Goal: Transaction & Acquisition: Download file/media

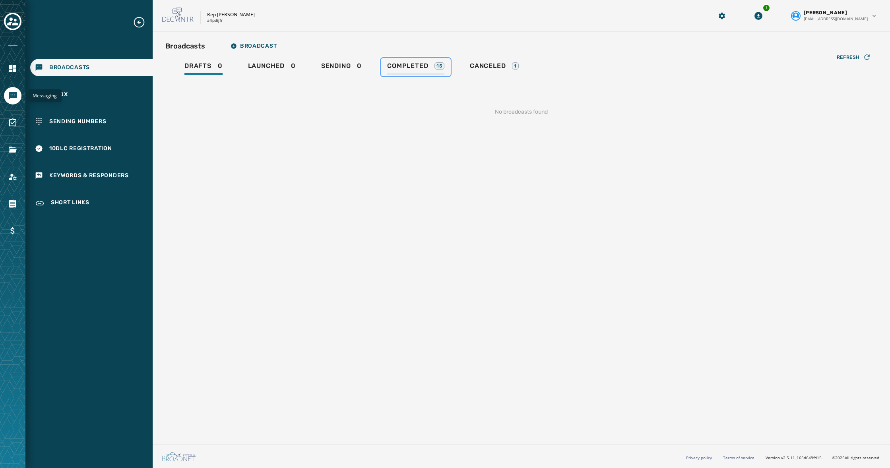
click at [422, 67] on span "Completed" at bounding box center [407, 66] width 41 height 8
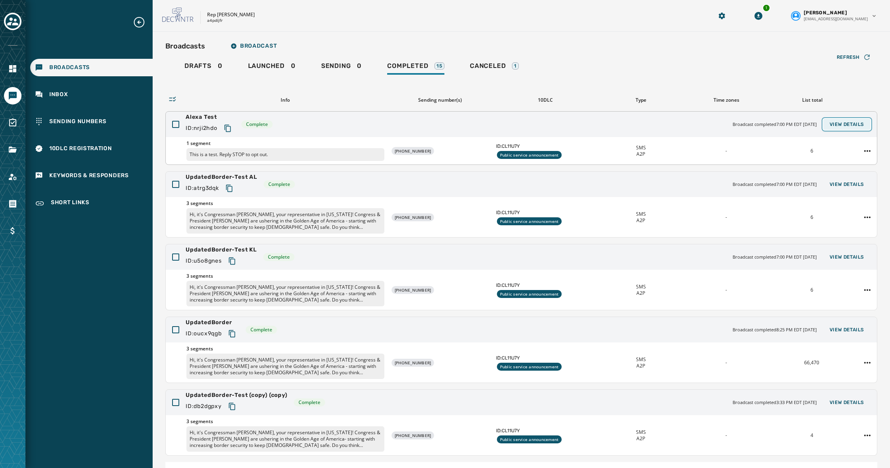
click at [855, 124] on span "View Details" at bounding box center [847, 124] width 35 height 6
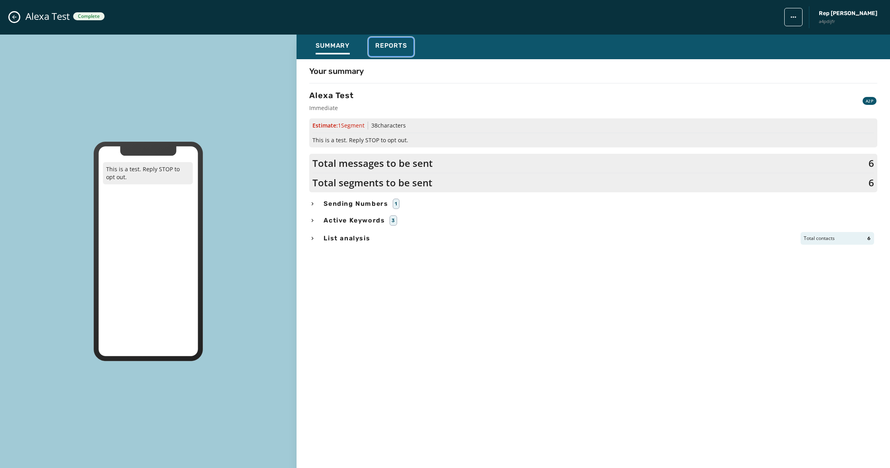
click at [402, 46] on span "Reports" at bounding box center [391, 46] width 32 height 8
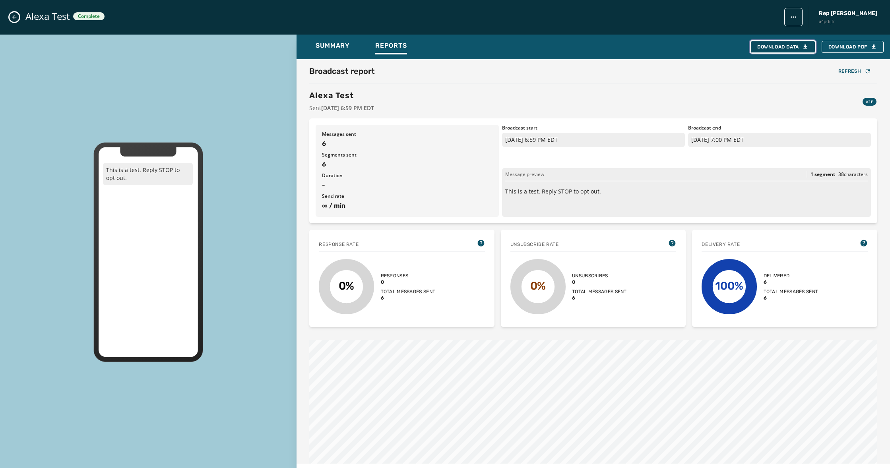
click at [788, 47] on div "Download Data" at bounding box center [783, 47] width 51 height 6
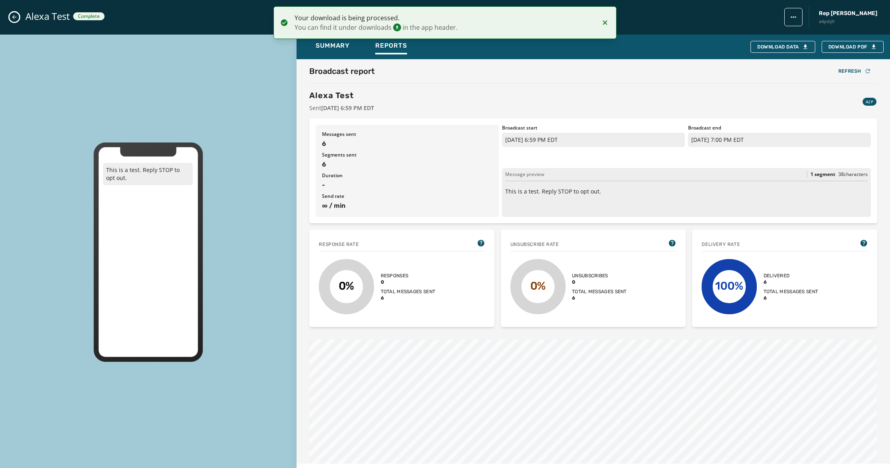
click at [19, 16] on button "Close admin drawer" at bounding box center [15, 17] width 10 height 10
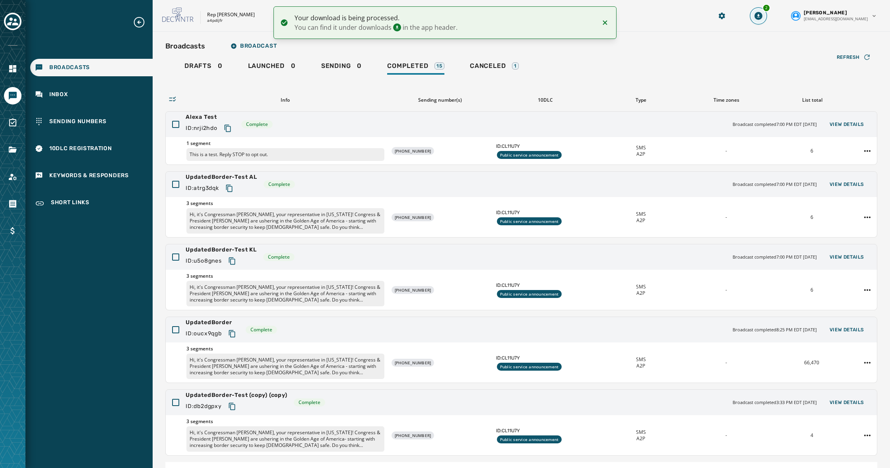
click at [763, 17] on icon "Download Menu" at bounding box center [759, 16] width 8 height 8
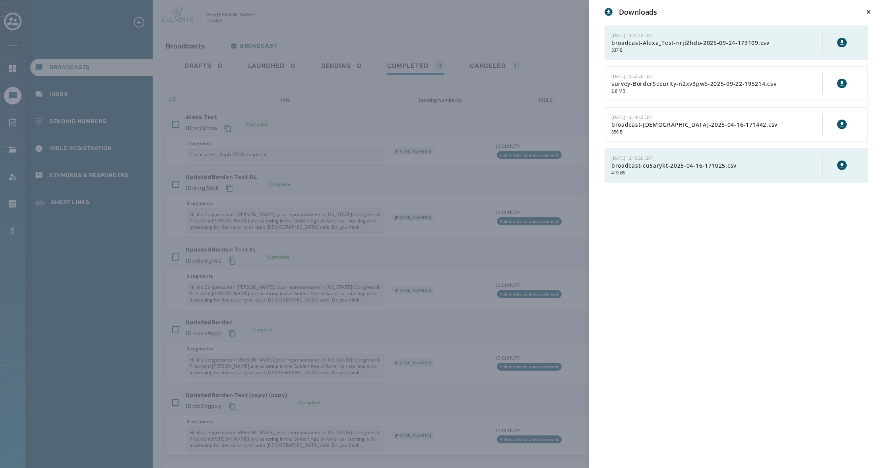
click at [843, 43] on icon at bounding box center [842, 42] width 6 height 6
click at [876, 41] on div "Downloads [DATE] 13:31:10 EDT broadcast-Alexa_Test-nrji2hdo-2025-09-24-173109.c…" at bounding box center [739, 240] width 301 height 481
drag, startPoint x: 867, startPoint y: 13, endPoint x: 859, endPoint y: 15, distance: 8.6
click at [867, 13] on icon at bounding box center [869, 12] width 8 height 8
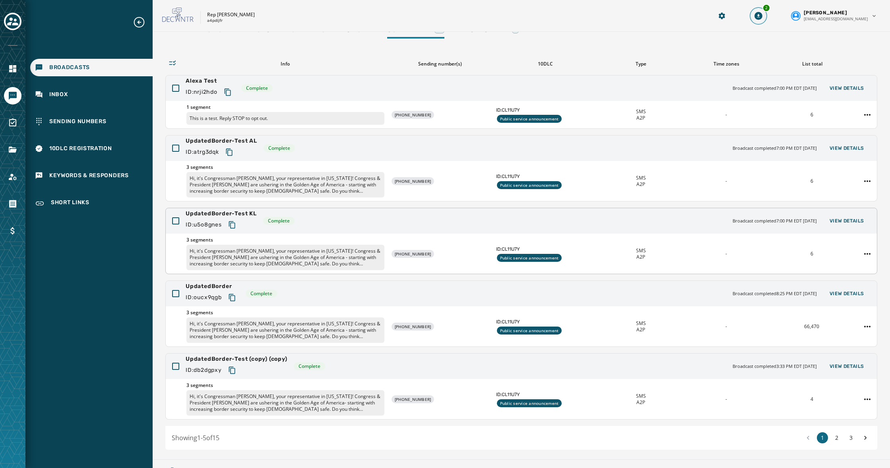
scroll to position [37, 0]
click at [797, 307] on div "3 segments Hi, it's Congressman [PERSON_NAME], your representative in [US_STATE…" at bounding box center [521, 326] width 711 height 40
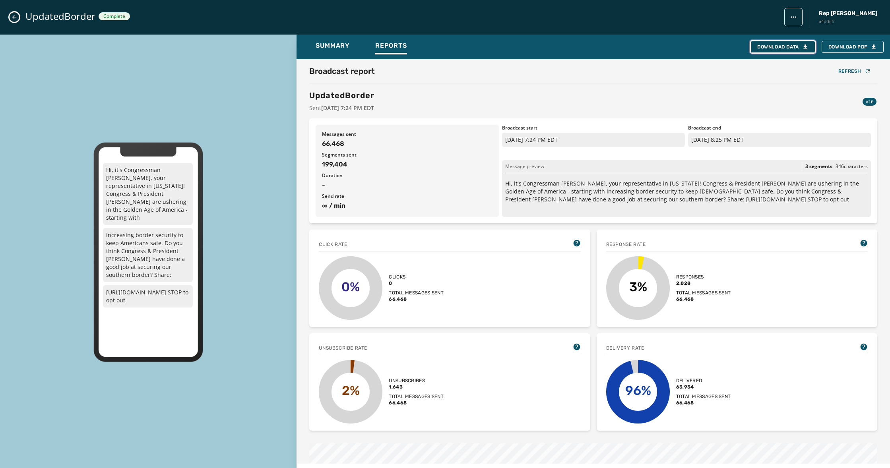
click at [770, 46] on div "Download Data" at bounding box center [783, 47] width 51 height 6
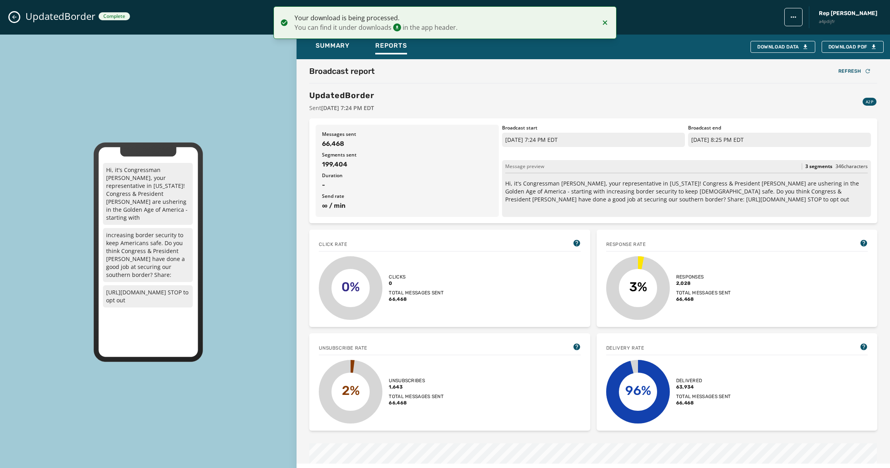
click at [16, 19] on icon "Close admin drawer" at bounding box center [14, 17] width 6 height 6
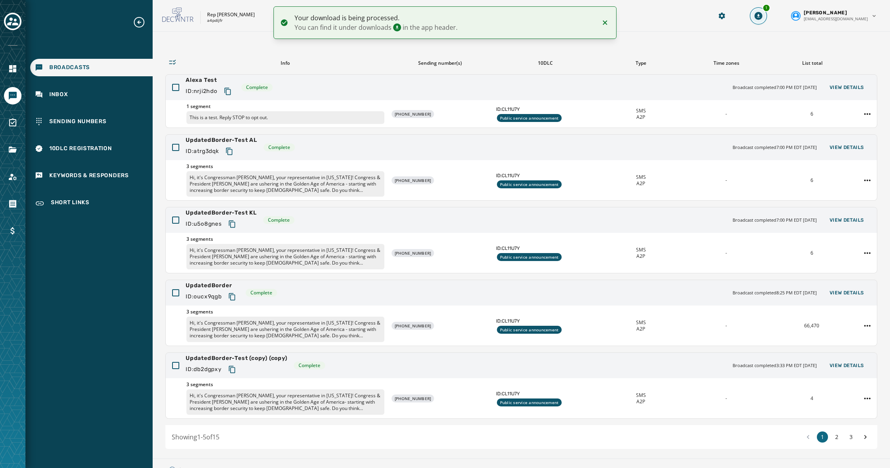
click at [766, 14] on button "1" at bounding box center [759, 16] width 14 height 14
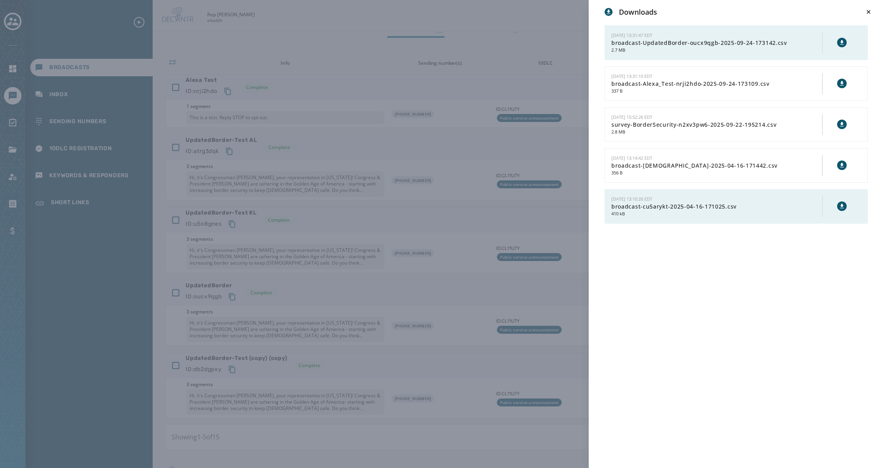
click at [845, 44] on icon at bounding box center [842, 42] width 6 height 6
